Goal: Task Accomplishment & Management: Use online tool/utility

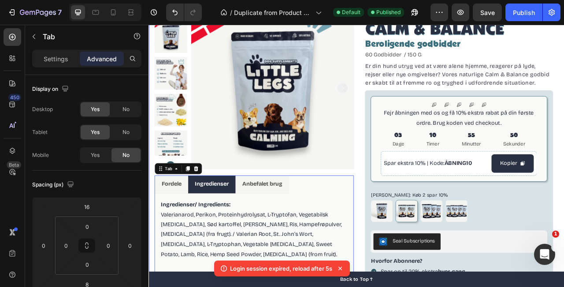
scroll to position [0, 0]
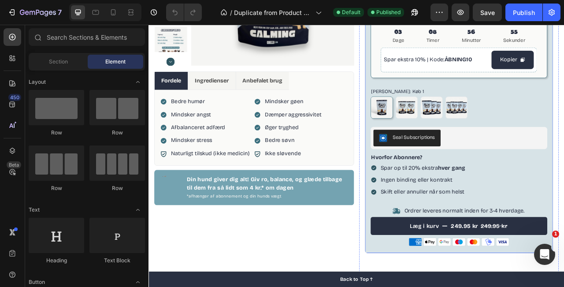
scroll to position [180, 0]
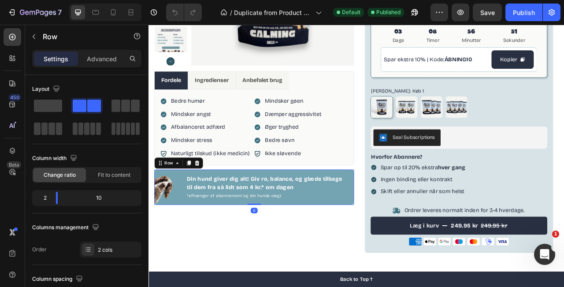
click at [390, 214] on div "Din hund giver dig alt! Giv ro, balance, og glæde tilbage til dem fra så lidt s…" at bounding box center [297, 231] width 203 height 41
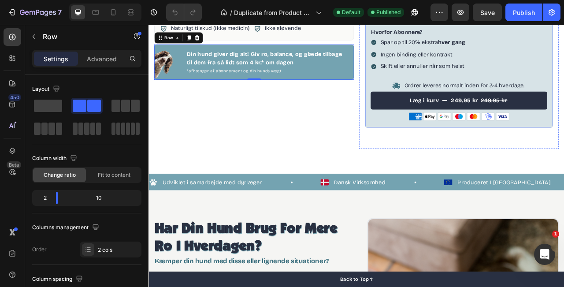
scroll to position [340, 0]
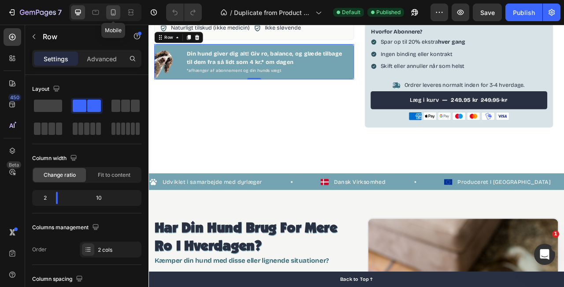
click at [108, 18] on div at bounding box center [113, 12] width 14 height 14
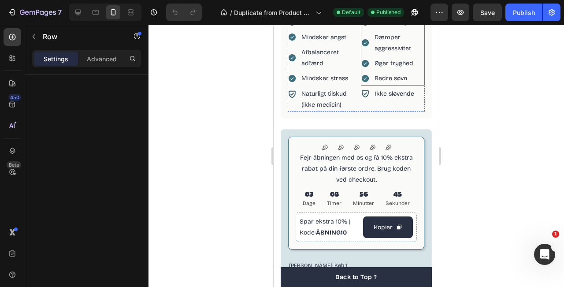
scroll to position [367, 0]
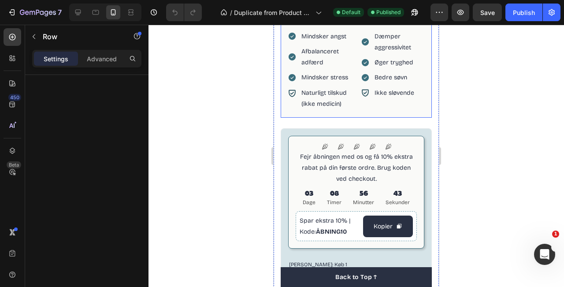
click at [427, 84] on div "Bedre humør Mindsker angst Afbalanceret adfærd Mindsker stress Item List Naturl…" at bounding box center [356, 62] width 151 height 110
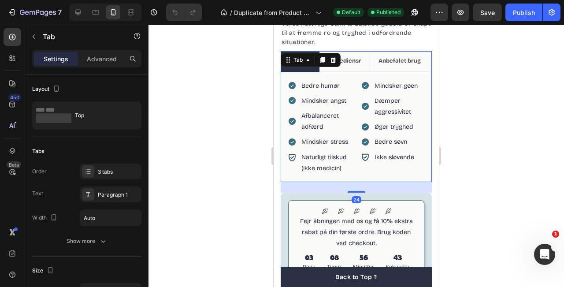
scroll to position [300, 0]
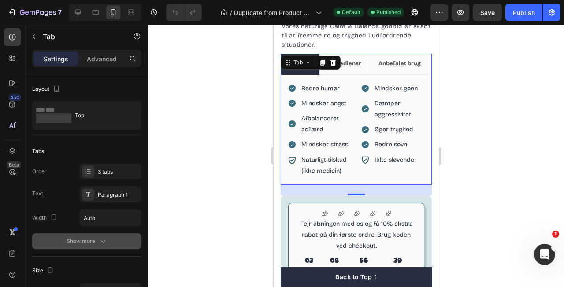
click at [96, 244] on div "Show more" at bounding box center [87, 241] width 41 height 9
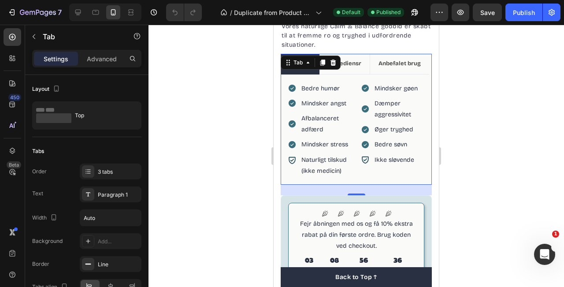
click at [478, 129] on div at bounding box center [357, 156] width 416 height 262
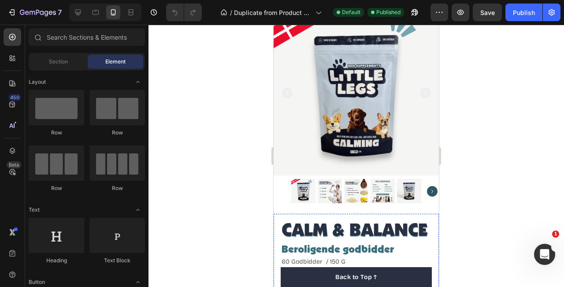
scroll to position [14, 0]
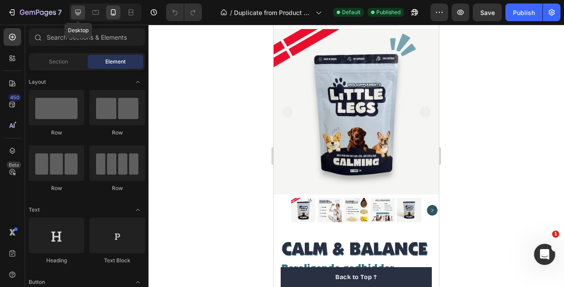
click at [78, 15] on icon at bounding box center [78, 13] width 6 height 6
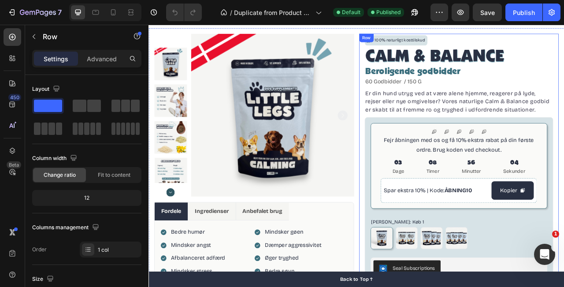
click at [417, 44] on div "Row" at bounding box center [426, 41] width 18 height 11
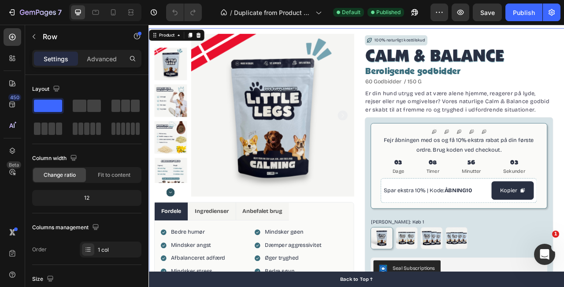
click at [413, 39] on div "Product Images Fordele Ingredienser Anbefalet brug Bedre humør Mindsker angst A…" at bounding box center [413, 272] width 529 height 486
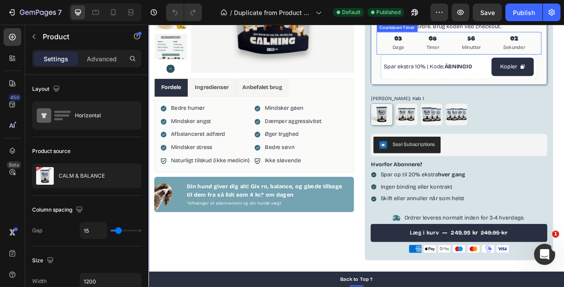
scroll to position [172, 0]
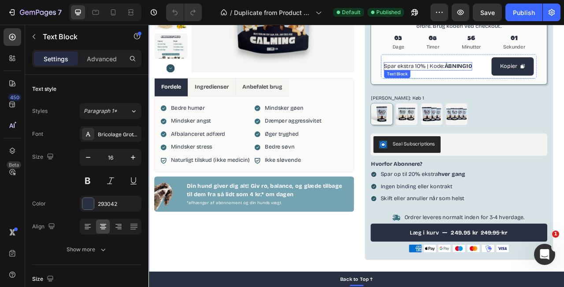
click at [524, 78] on p "Spar ekstra 10% | Kode: ÅBNING10" at bounding box center [504, 77] width 112 height 11
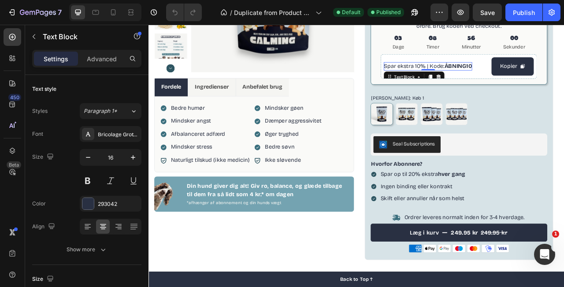
click at [524, 78] on p "Spar ekstra 10% | Kode: ÅBNING10" at bounding box center [504, 77] width 112 height 11
click at [506, 80] on p "Spar ekstra 10% | Kode: ÅBNING10" at bounding box center [504, 77] width 112 height 11
click at [523, 79] on p "Spar ekstra 10% | Kode: ÅBNING10" at bounding box center [504, 77] width 112 height 11
click at [113, 11] on icon at bounding box center [113, 12] width 9 height 9
type input "14"
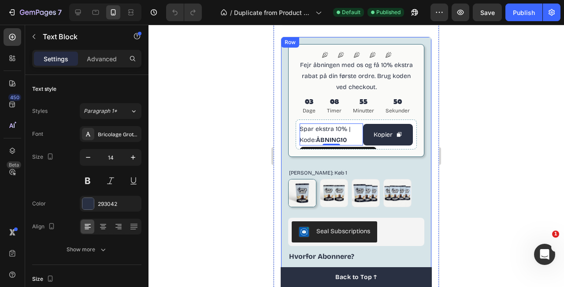
scroll to position [452, 0]
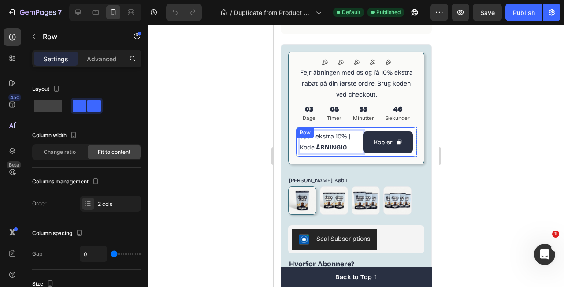
click at [370, 128] on div "Spar ekstra 10% | Kode: ÅBNING10 Text Block 0 Kopier Copy Coupon Code Row" at bounding box center [356, 142] width 121 height 30
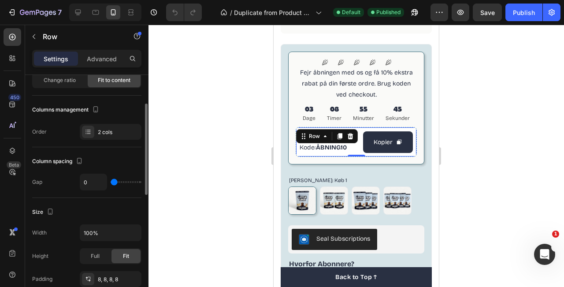
scroll to position [73, 0]
type input "10"
type input "11"
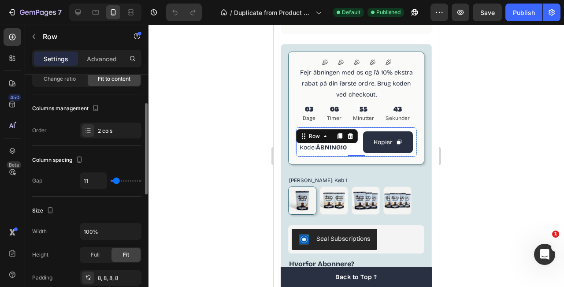
type input "13"
type input "14"
type input "15"
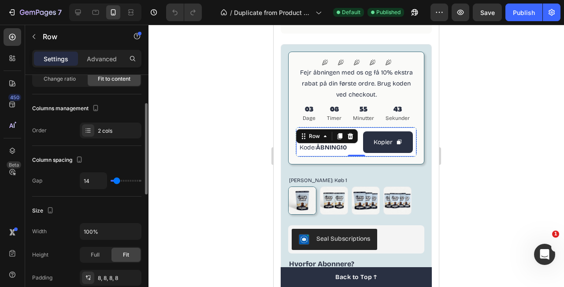
type input "15"
type input "16"
type input "17"
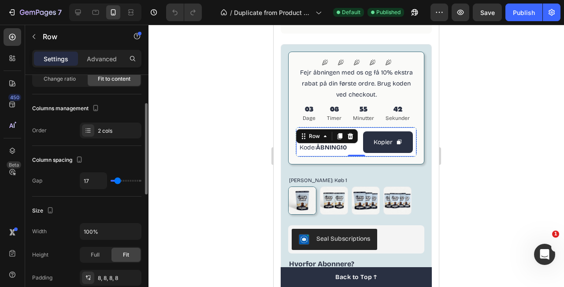
type input "18"
type input "19"
type input "20"
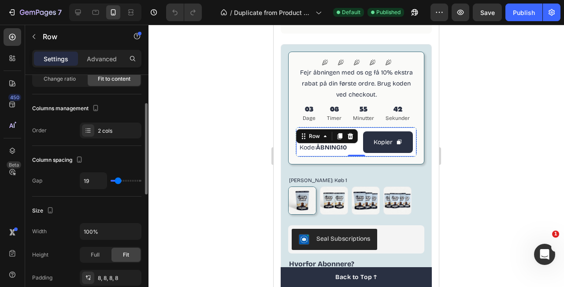
type input "20"
type input "21"
type input "22"
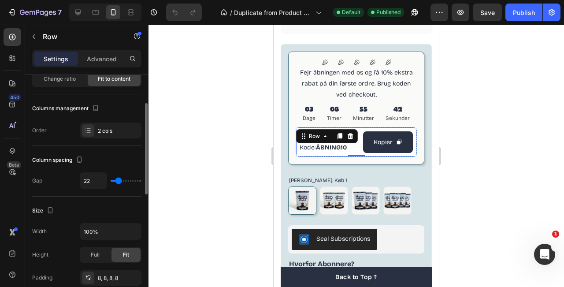
type input "24"
type input "25"
type input "26"
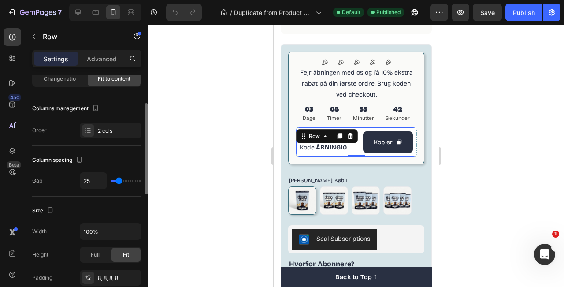
type input "26"
type input "27"
type input "29"
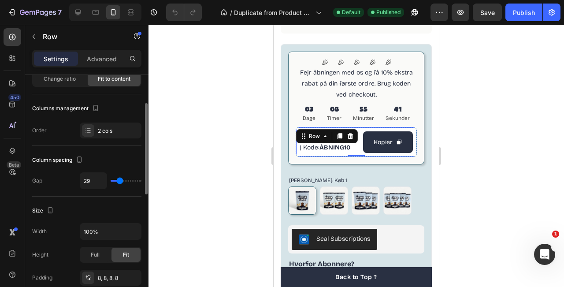
type input "34"
type input "40"
type input "45"
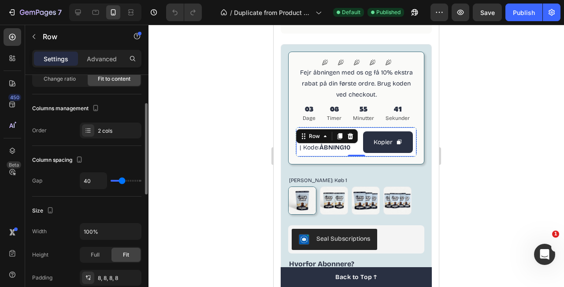
type input "45"
type input "49"
type input "53"
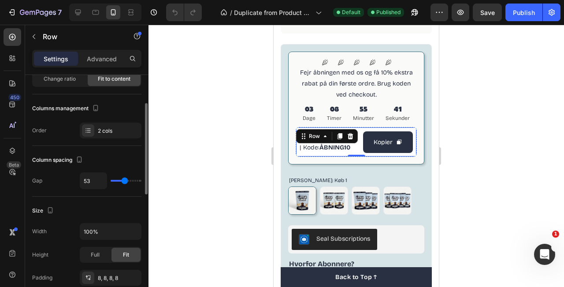
type input "55"
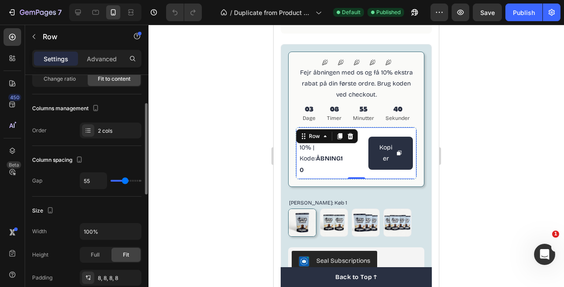
type input "54"
type input "53"
type input "52"
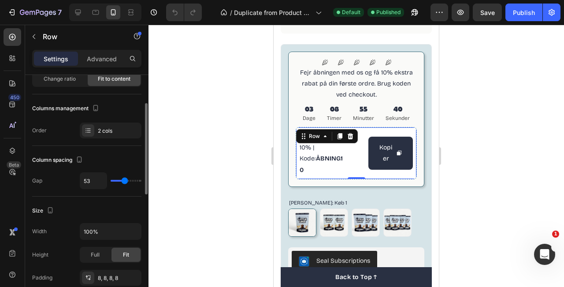
type input "52"
type input "50"
type input "48"
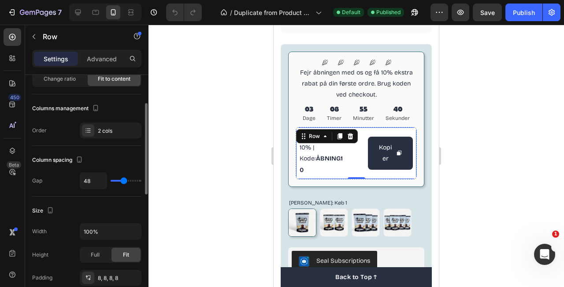
type input "46"
type input "44"
type input "43"
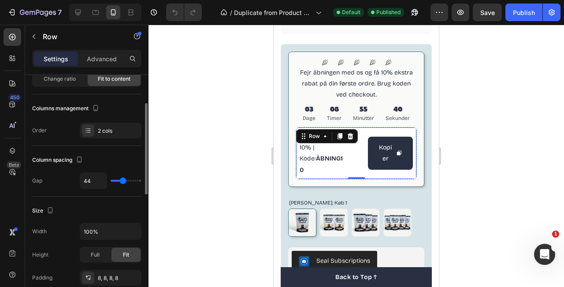
type input "43"
type input "42"
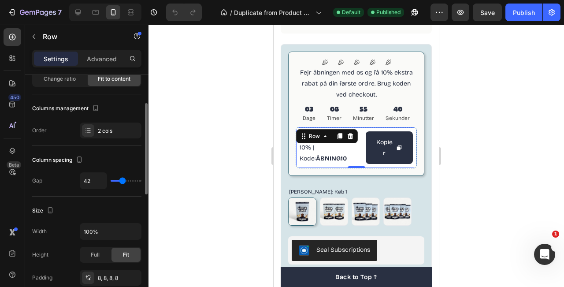
type input "41"
type input "38"
type input "36"
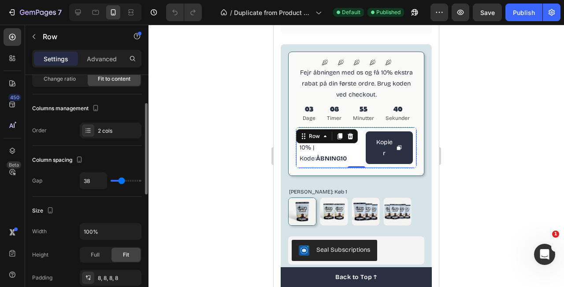
type input "36"
type input "34"
type input "31"
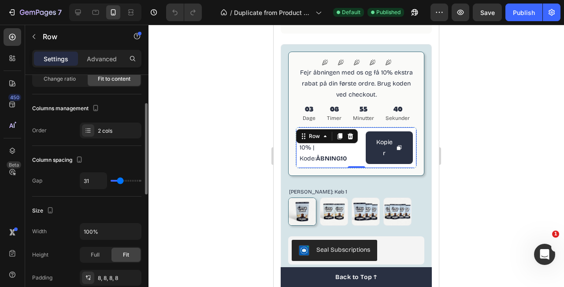
type input "29"
type input "27"
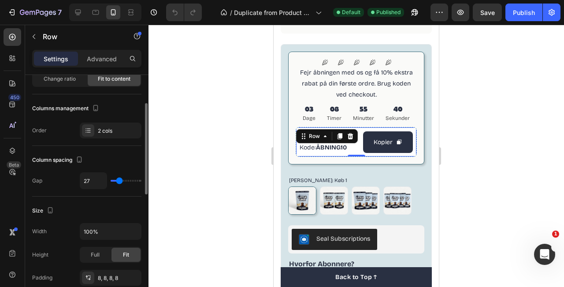
type input "25"
type input "23"
type input "21"
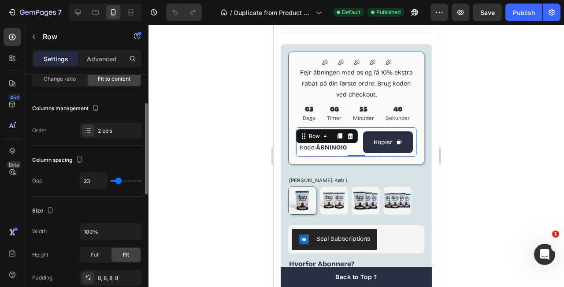
type input "21"
type input "20"
type input "18"
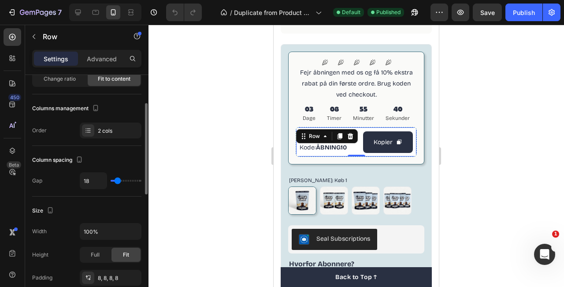
type input "17"
type input "16"
type input "14"
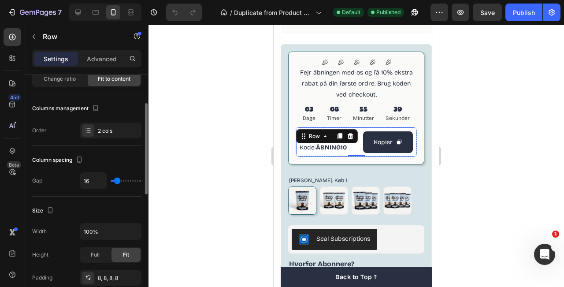
type input "14"
type input "12"
type input "11"
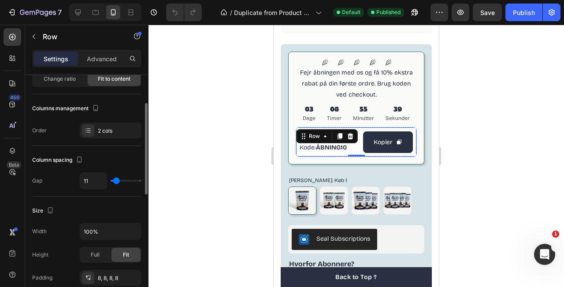
type input "10"
type input "9"
type input "8"
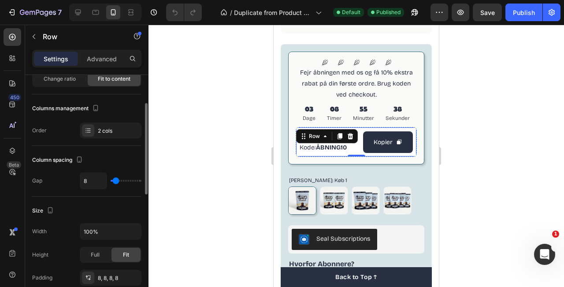
type input "8"
click at [116, 182] on input "range" at bounding box center [126, 181] width 31 height 2
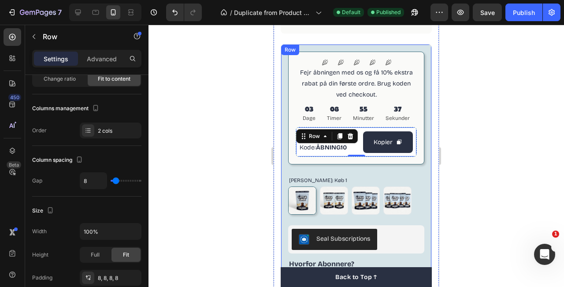
click at [453, 95] on div at bounding box center [357, 156] width 416 height 262
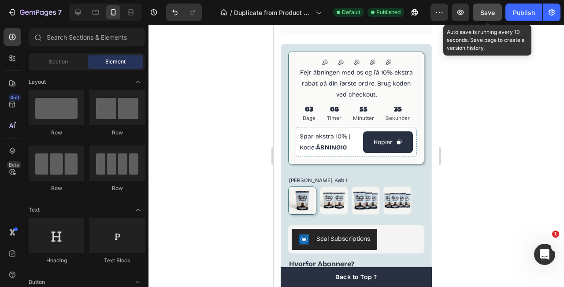
click at [493, 15] on span "Save" at bounding box center [488, 12] width 15 height 7
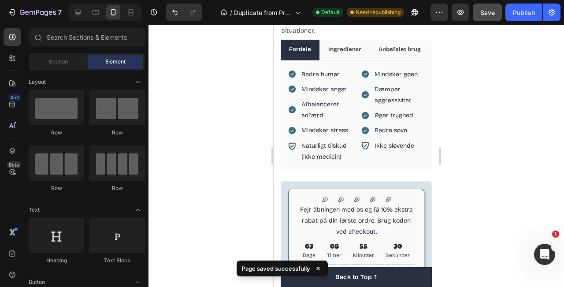
scroll to position [0, 0]
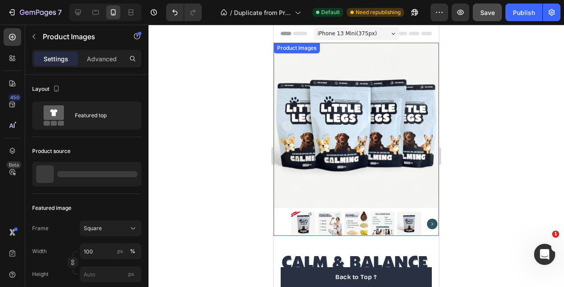
click at [304, 229] on img at bounding box center [303, 224] width 24 height 24
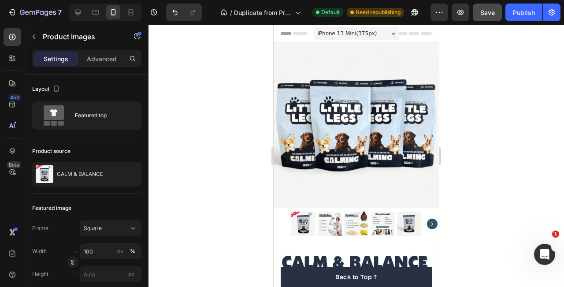
click at [433, 222] on icon "Carousel Next Arrow" at bounding box center [432, 224] width 11 height 11
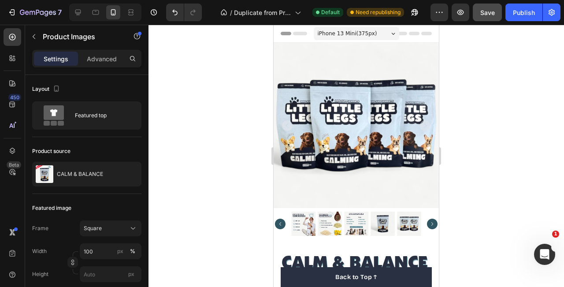
click at [433, 222] on icon "Carousel Next Arrow" at bounding box center [432, 224] width 11 height 11
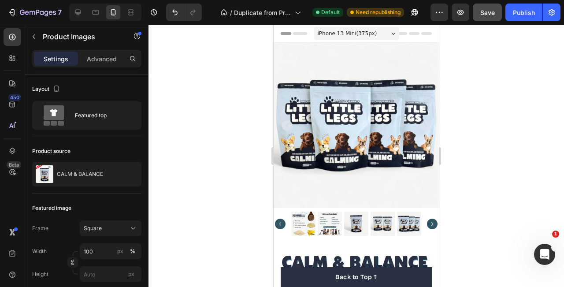
click at [433, 116] on img at bounding box center [356, 125] width 165 height 165
click at [429, 125] on icon "Carousel Next Arrow" at bounding box center [425, 125] width 11 height 11
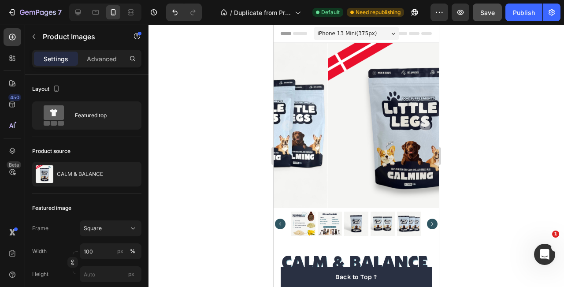
click at [429, 125] on icon "Carousel Next Arrow" at bounding box center [425, 125] width 11 height 11
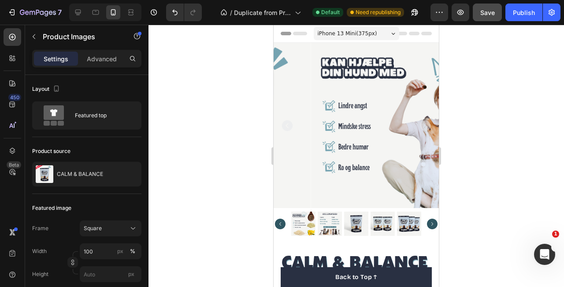
click at [429, 125] on icon "Carousel Next Arrow" at bounding box center [425, 125] width 11 height 11
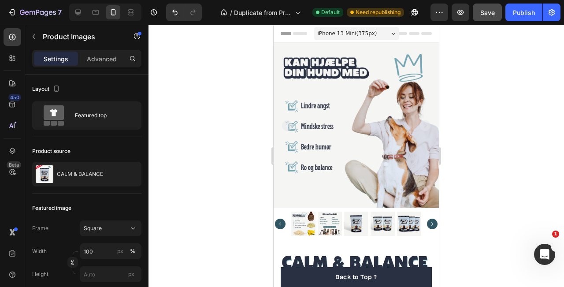
click at [429, 125] on icon "Carousel Next Arrow" at bounding box center [425, 125] width 11 height 11
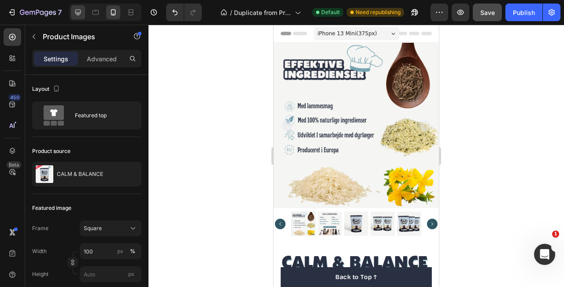
click at [79, 17] on div at bounding box center [78, 12] width 14 height 14
type input "12"
